Goal: Find specific page/section: Find specific page/section

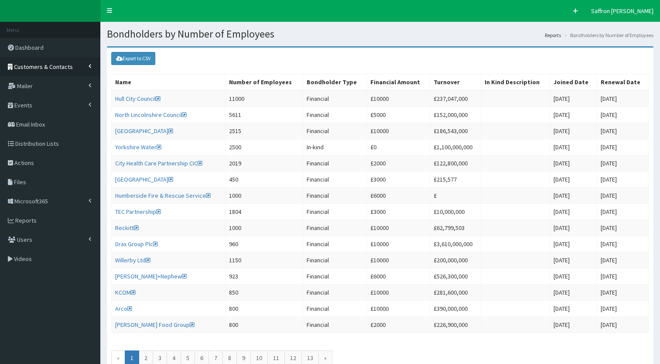
click at [39, 67] on span "Customers & Contacts" at bounding box center [43, 67] width 59 height 8
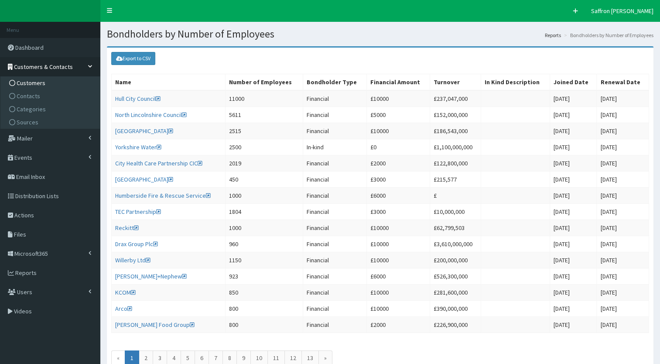
click at [38, 81] on span "Customers" at bounding box center [31, 83] width 29 height 8
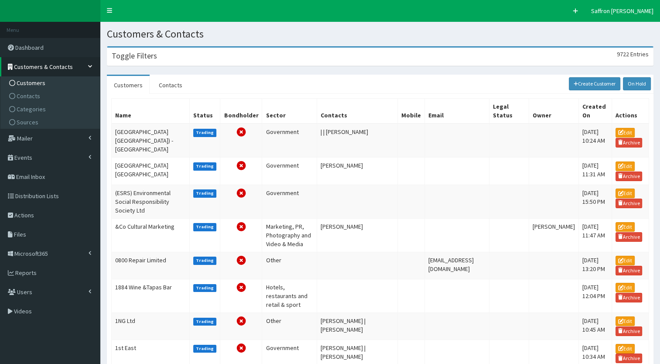
click at [160, 58] on div "Toggle Filters 9722 Entries" at bounding box center [379, 57] width 545 height 18
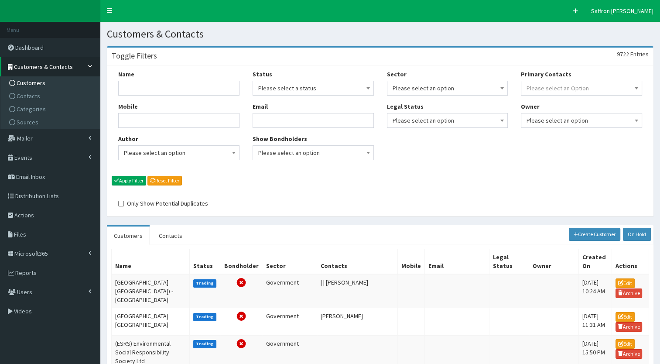
click at [162, 96] on div "Name Mobile Author Please select an option Developer Paige McGowan Diana Taylor…" at bounding box center [179, 118] width 134 height 97
click at [162, 94] on input "Name" at bounding box center [178, 88] width 121 height 15
type input "helix"
click at [112, 176] on button "Apply Filter" at bounding box center [129, 181] width 34 height 10
